Goal: Task Accomplishment & Management: Manage account settings

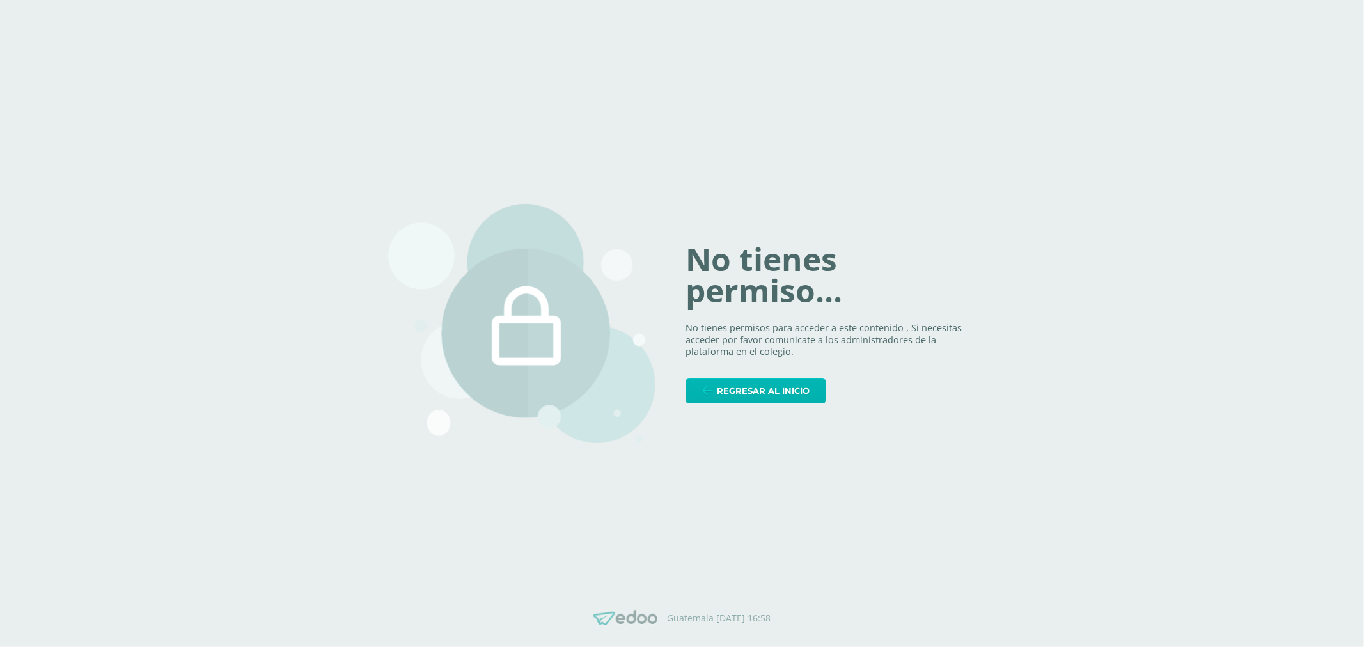
click at [714, 394] on link "Regresar al inicio" at bounding box center [756, 391] width 141 height 25
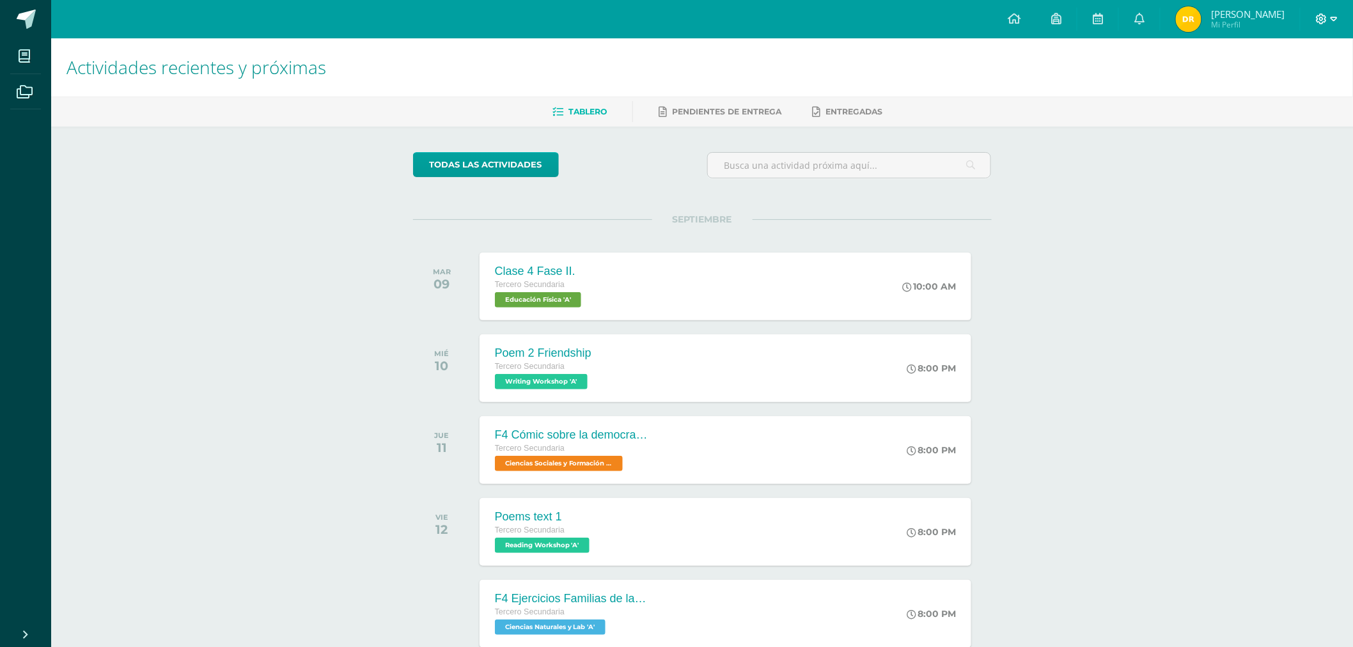
click at [1323, 20] on icon at bounding box center [1322, 18] width 11 height 11
click at [1291, 88] on span "Cerrar sesión" at bounding box center [1295, 87] width 58 height 12
